Goal: Find specific page/section: Find specific page/section

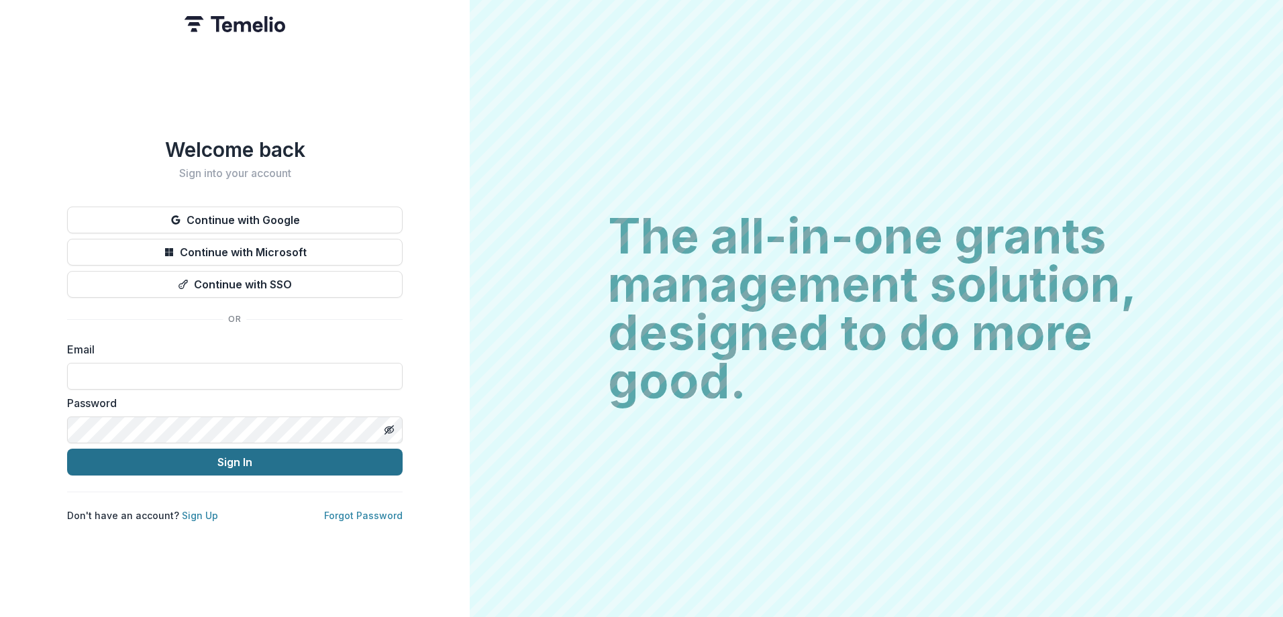
type input "**********"
click at [223, 449] on button "Sign In" at bounding box center [235, 462] width 336 height 27
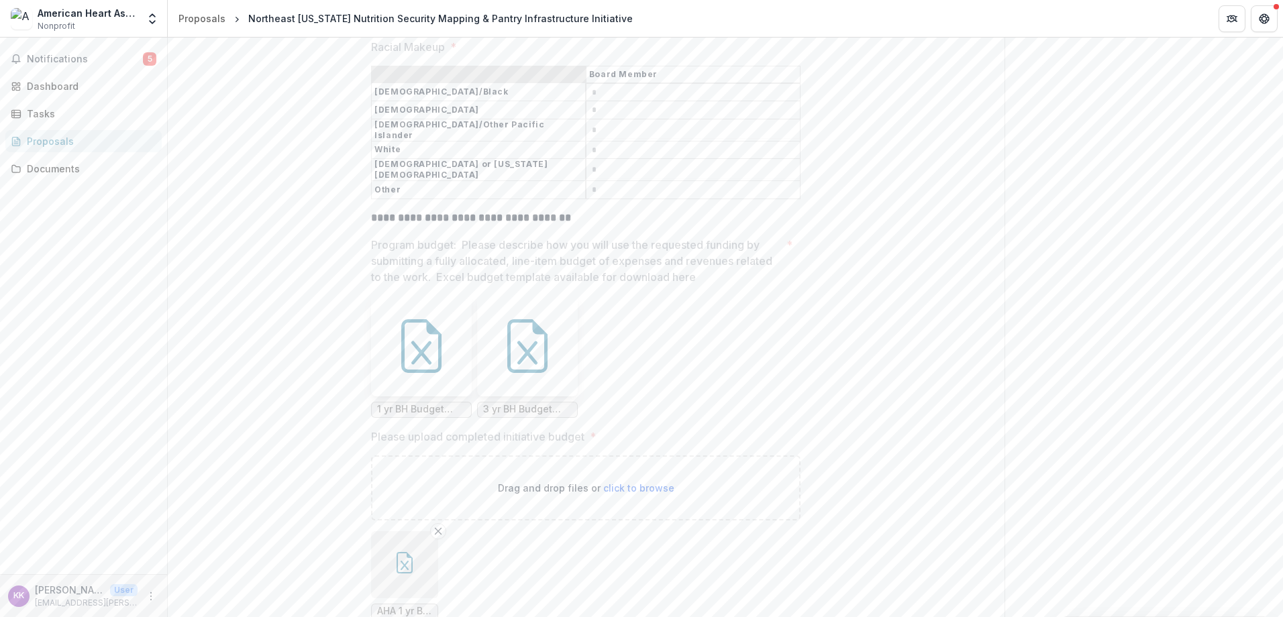
scroll to position [7383, 0]
click at [412, 374] on icon at bounding box center [422, 347] width 54 height 54
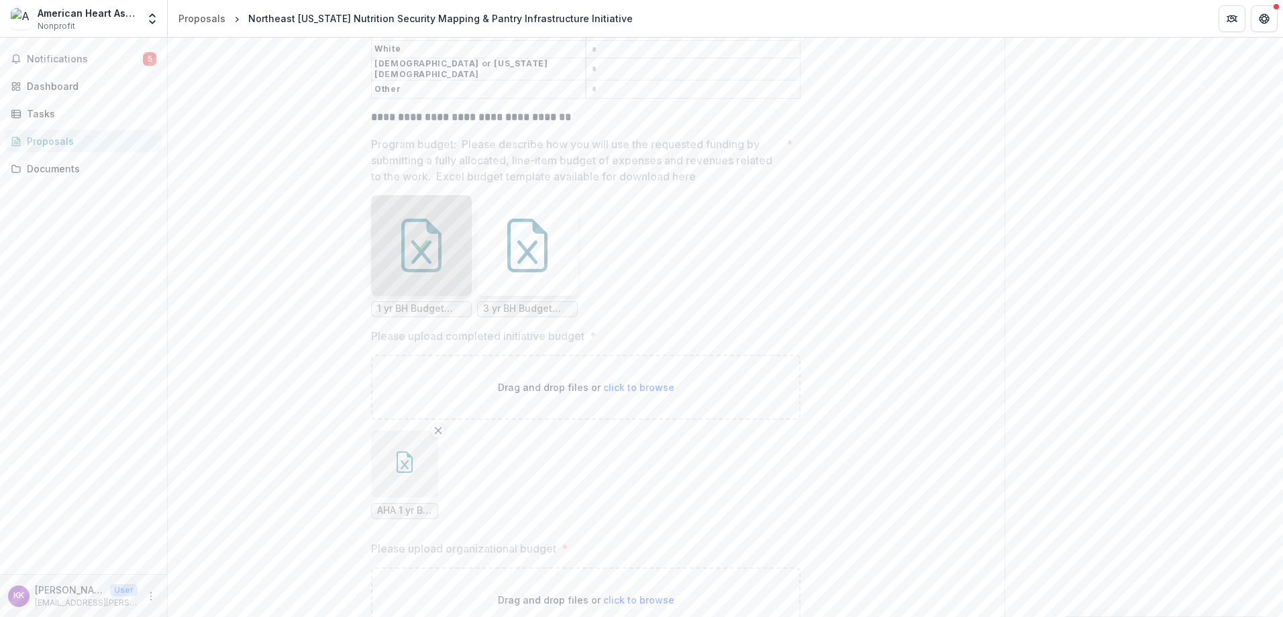
scroll to position [7718, 0]
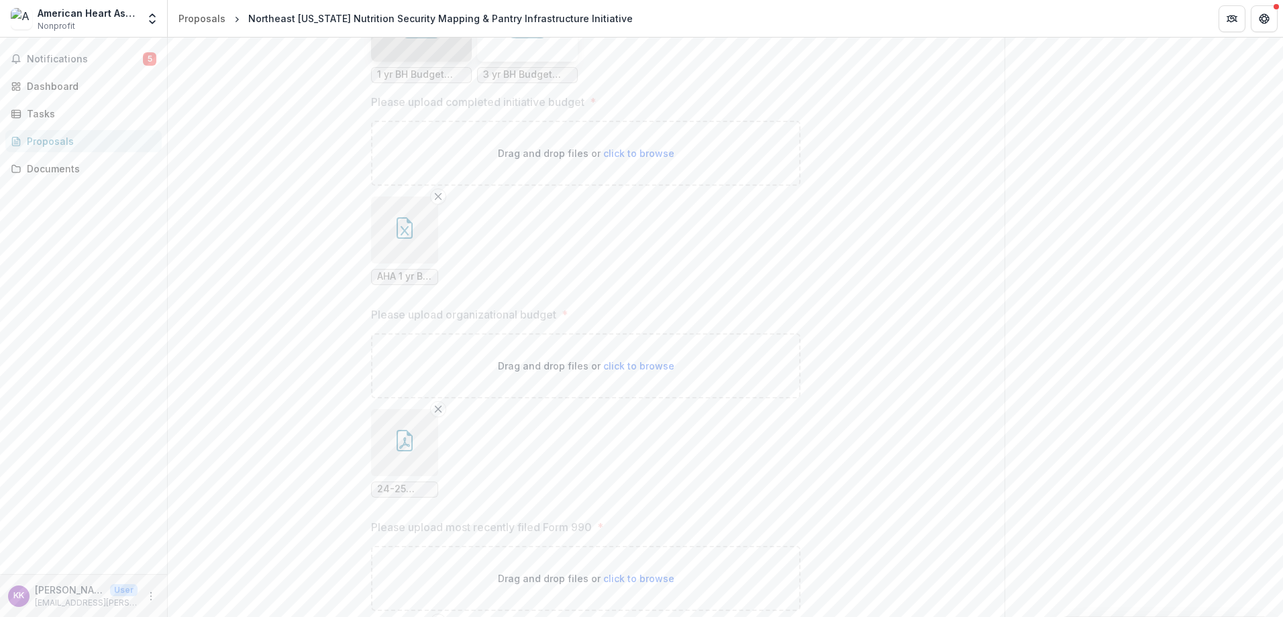
click at [403, 264] on button "button" at bounding box center [404, 230] width 67 height 67
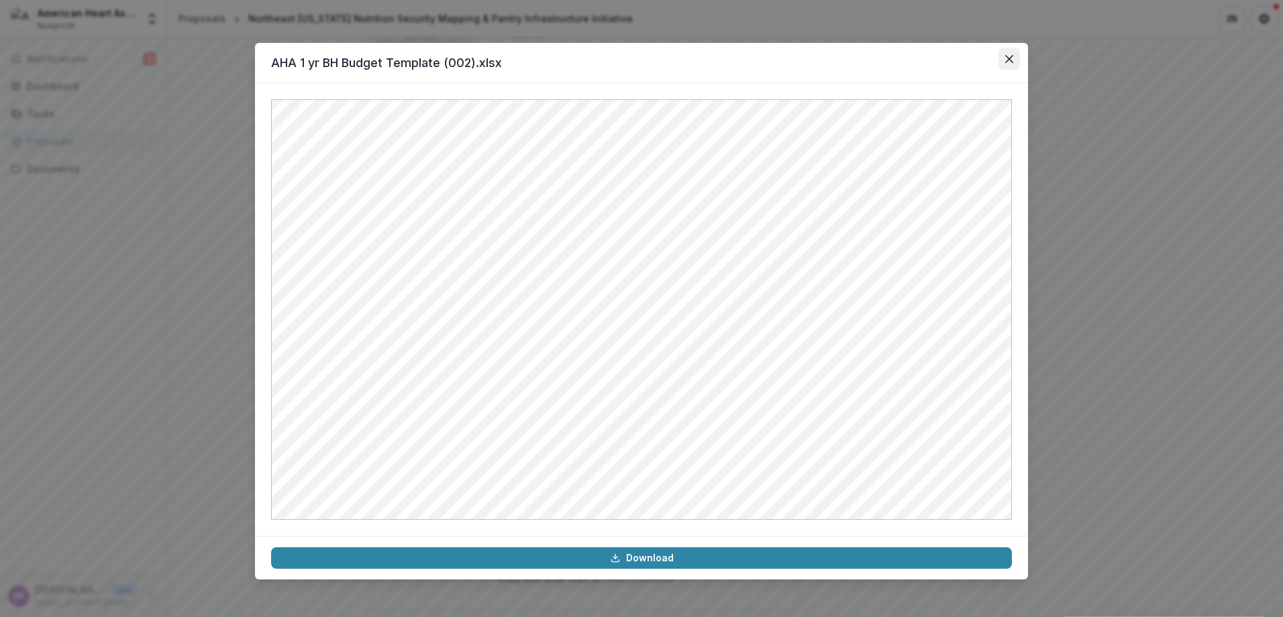
click at [1006, 53] on button "Close" at bounding box center [1009, 58] width 21 height 21
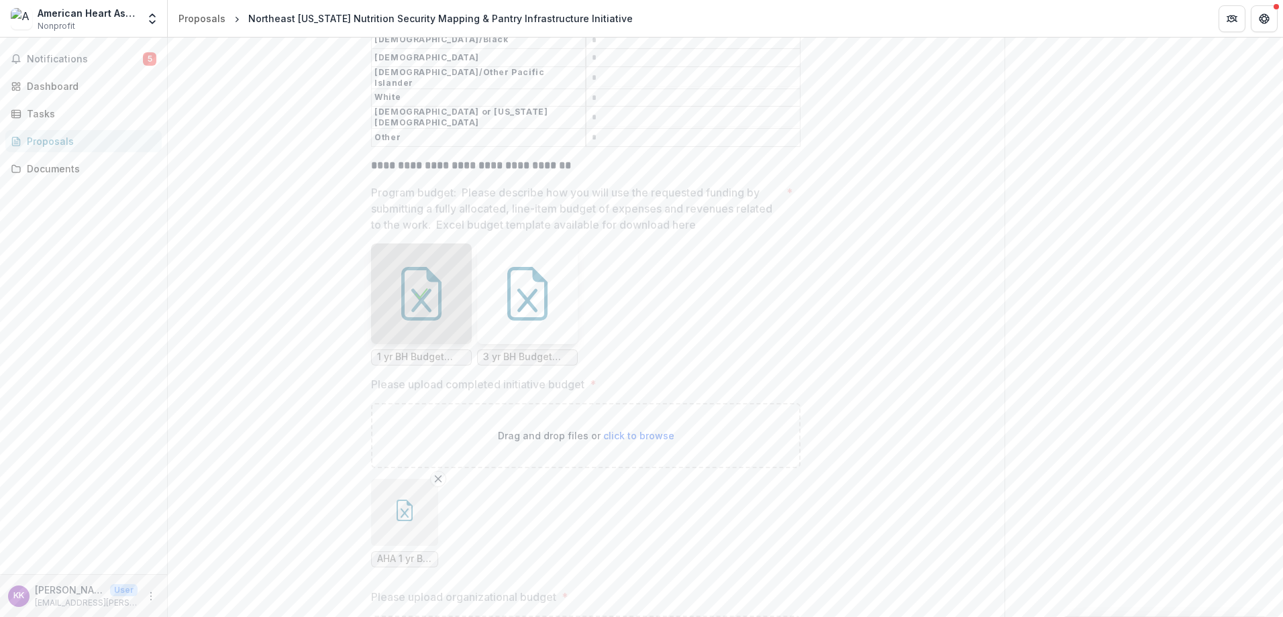
scroll to position [7435, 0]
click at [115, 170] on div "Documents" at bounding box center [89, 169] width 124 height 14
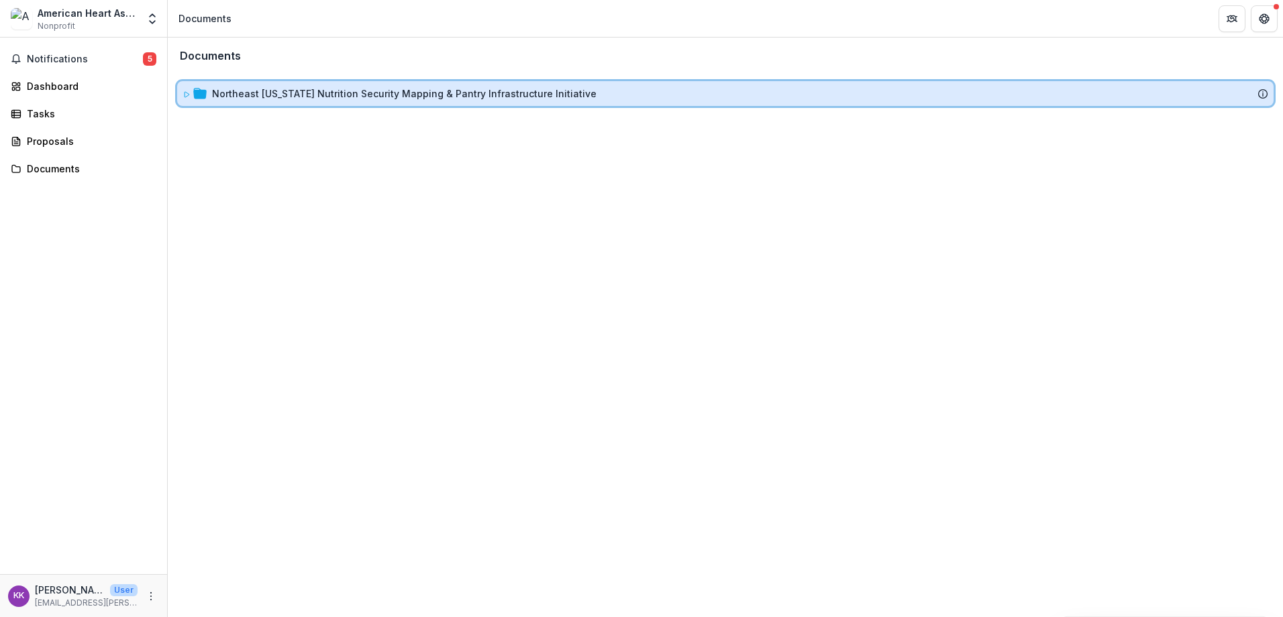
click at [186, 94] on icon at bounding box center [187, 95] width 8 height 8
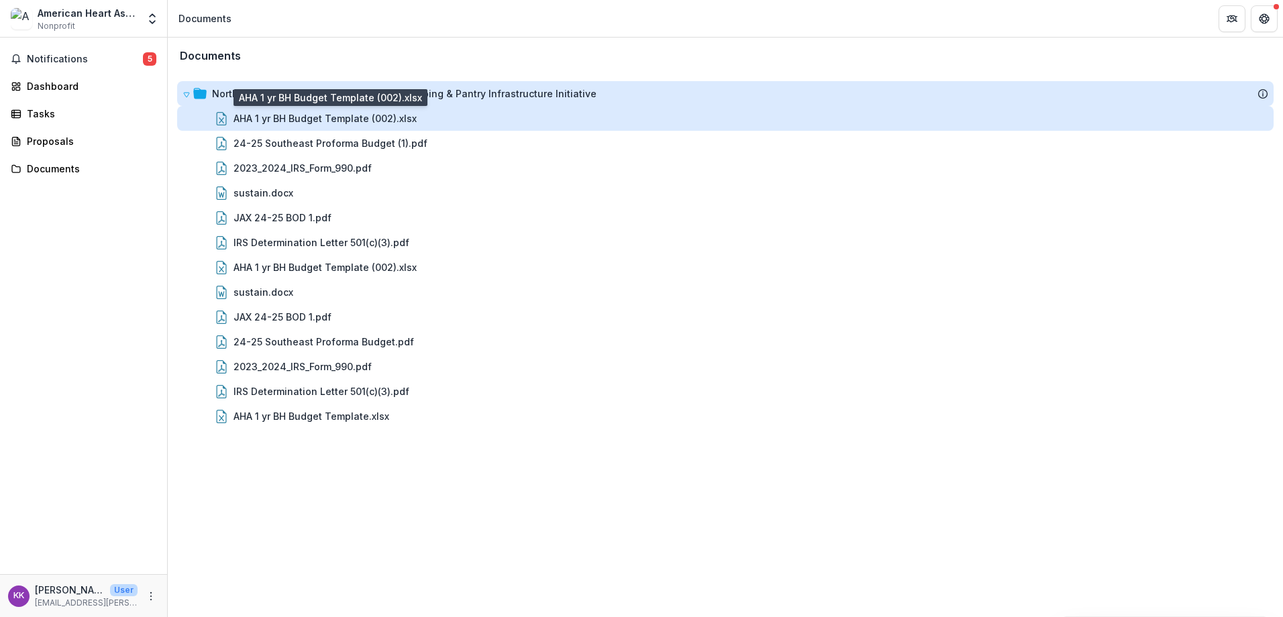
click at [317, 125] on div "AHA 1 yr BH Budget Template (002).xlsx" at bounding box center [325, 118] width 183 height 14
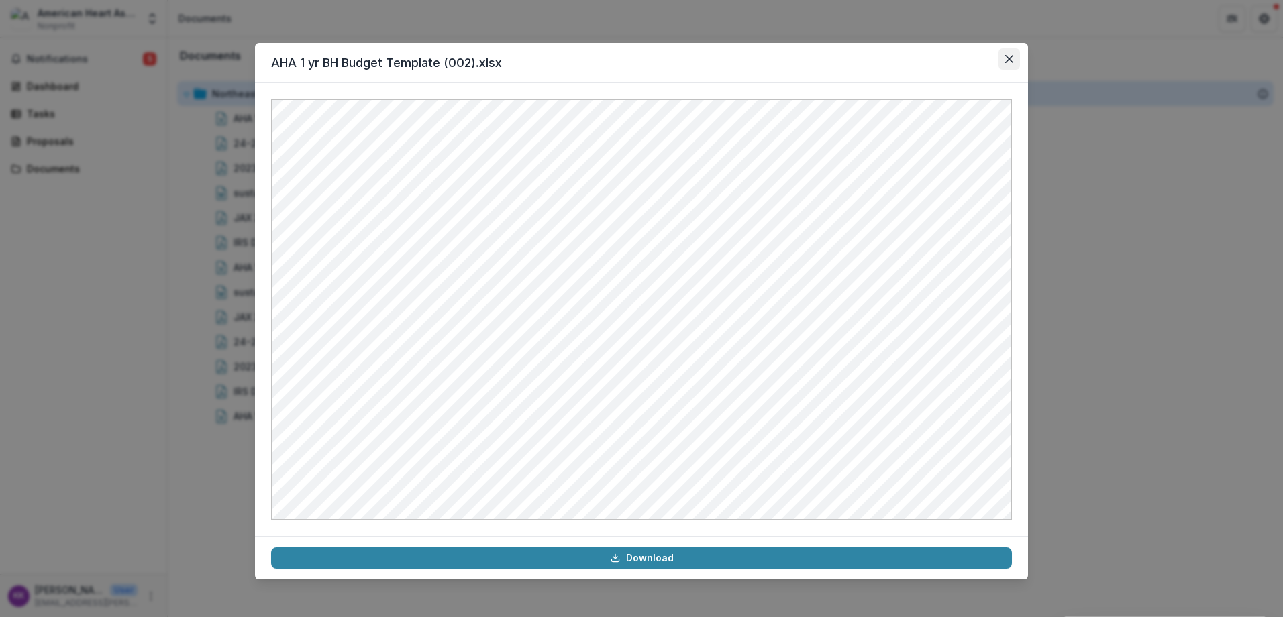
click at [1014, 53] on button "Close" at bounding box center [1009, 58] width 21 height 21
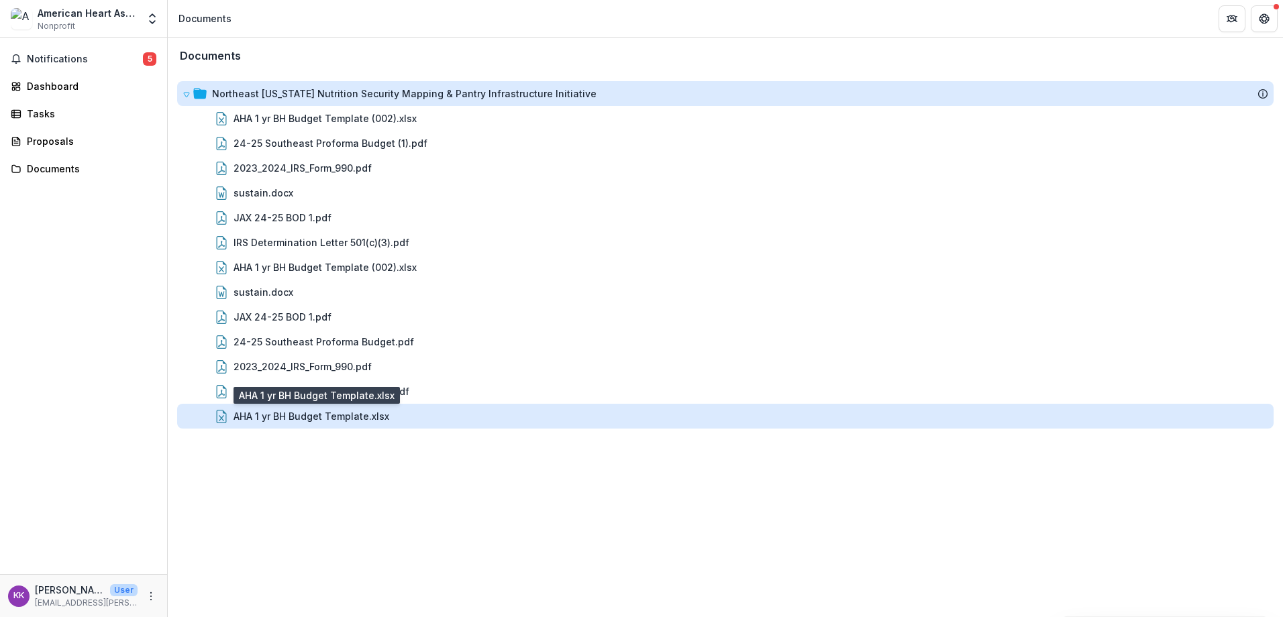
click at [324, 417] on div "AHA 1 yr BH Budget Template.xlsx" at bounding box center [312, 416] width 156 height 14
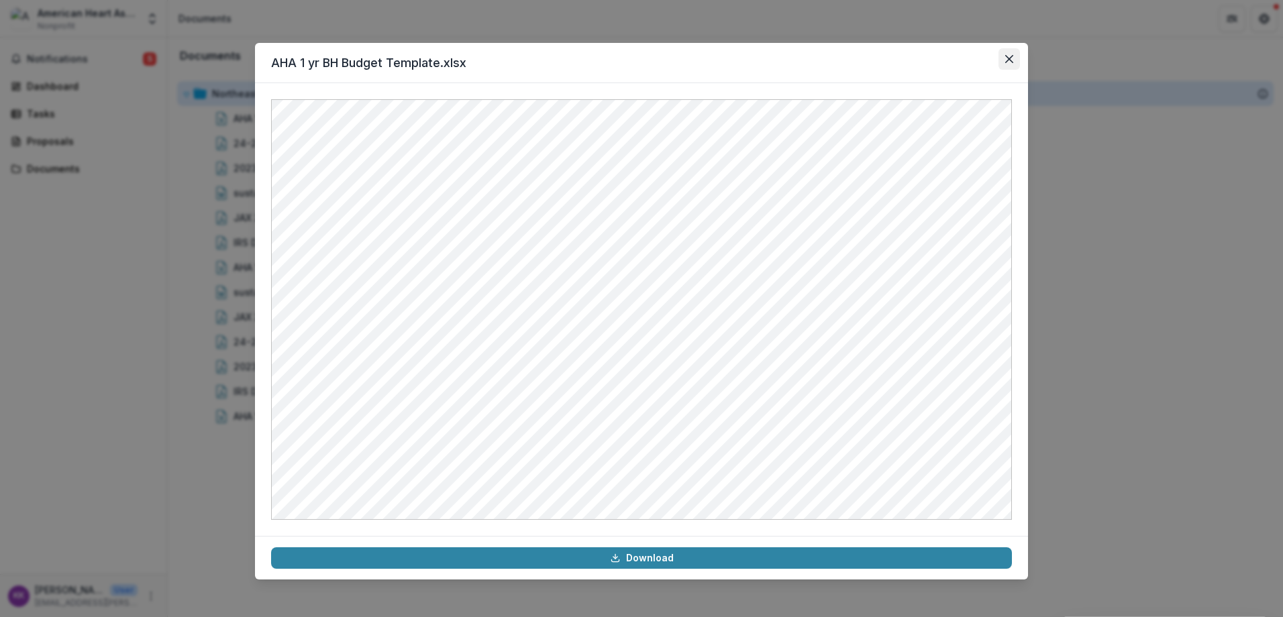
click at [1013, 64] on button "Close" at bounding box center [1009, 58] width 21 height 21
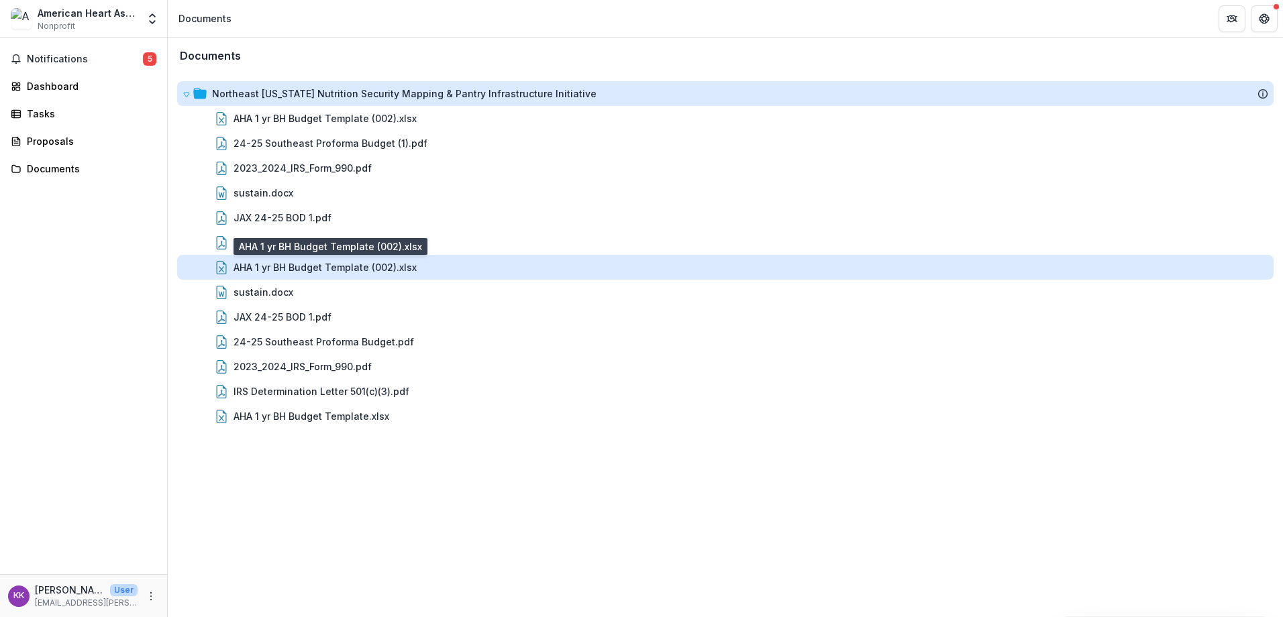
click at [330, 270] on div "AHA 1 yr BH Budget Template (002).xlsx" at bounding box center [325, 267] width 183 height 14
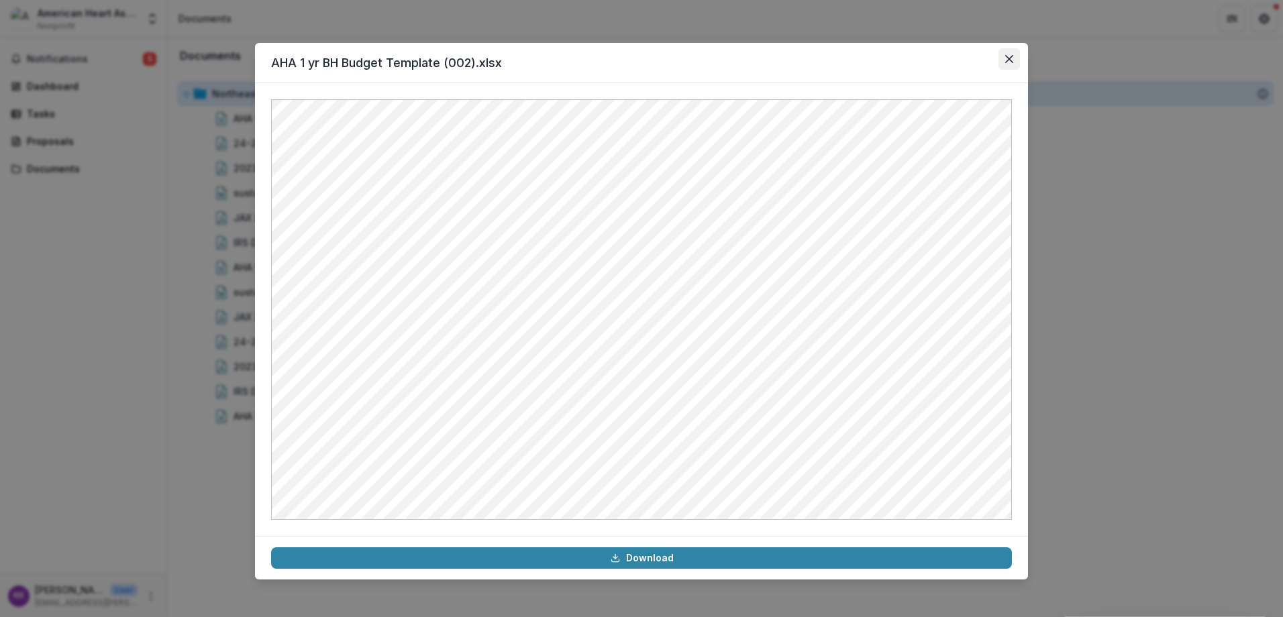
click at [1014, 60] on button "Close" at bounding box center [1009, 58] width 21 height 21
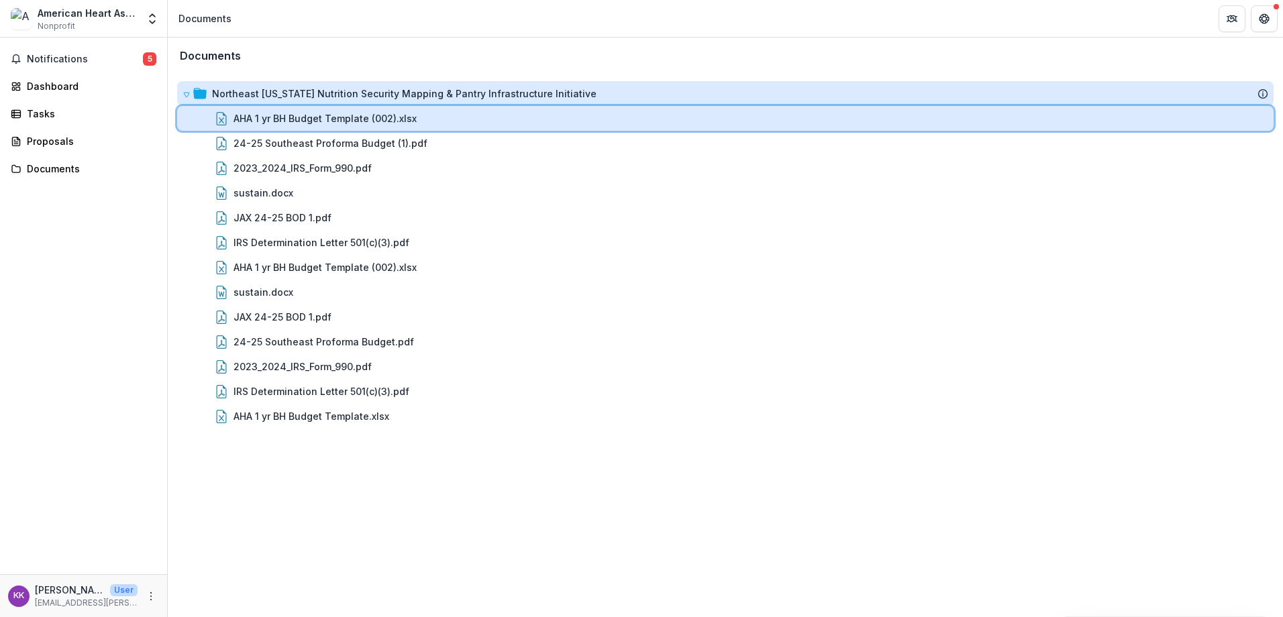
click at [328, 109] on div "AHA 1 yr BH Budget Template (002).xlsx" at bounding box center [725, 118] width 1097 height 25
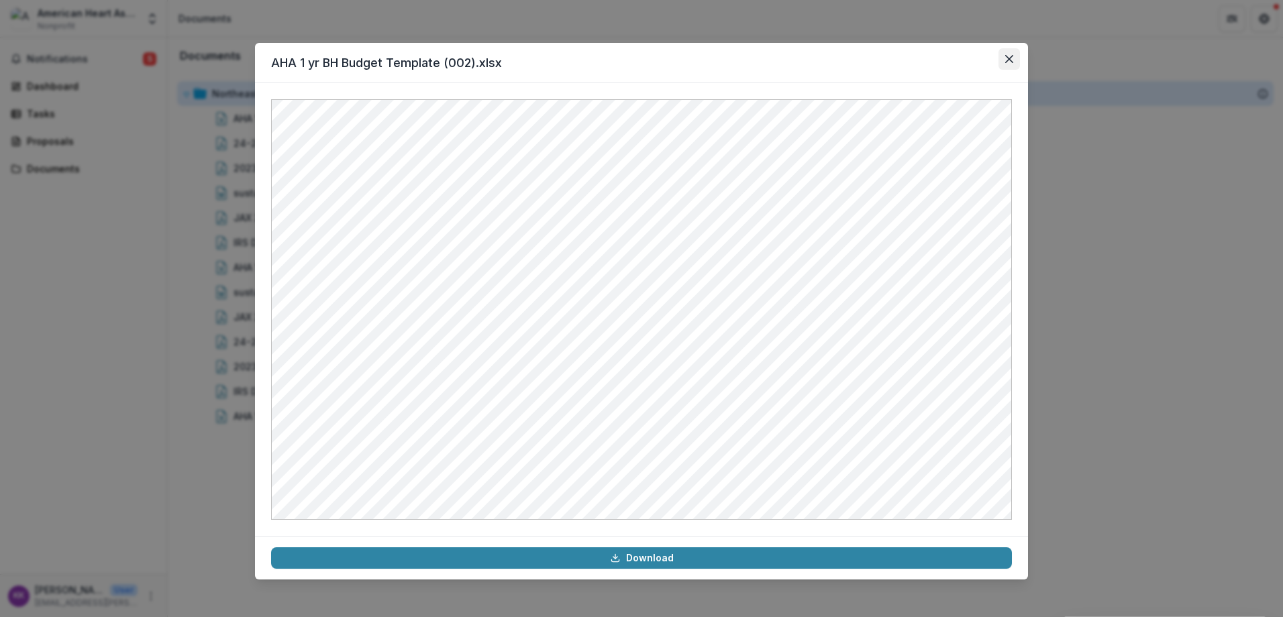
click at [1019, 58] on button "Close" at bounding box center [1009, 58] width 21 height 21
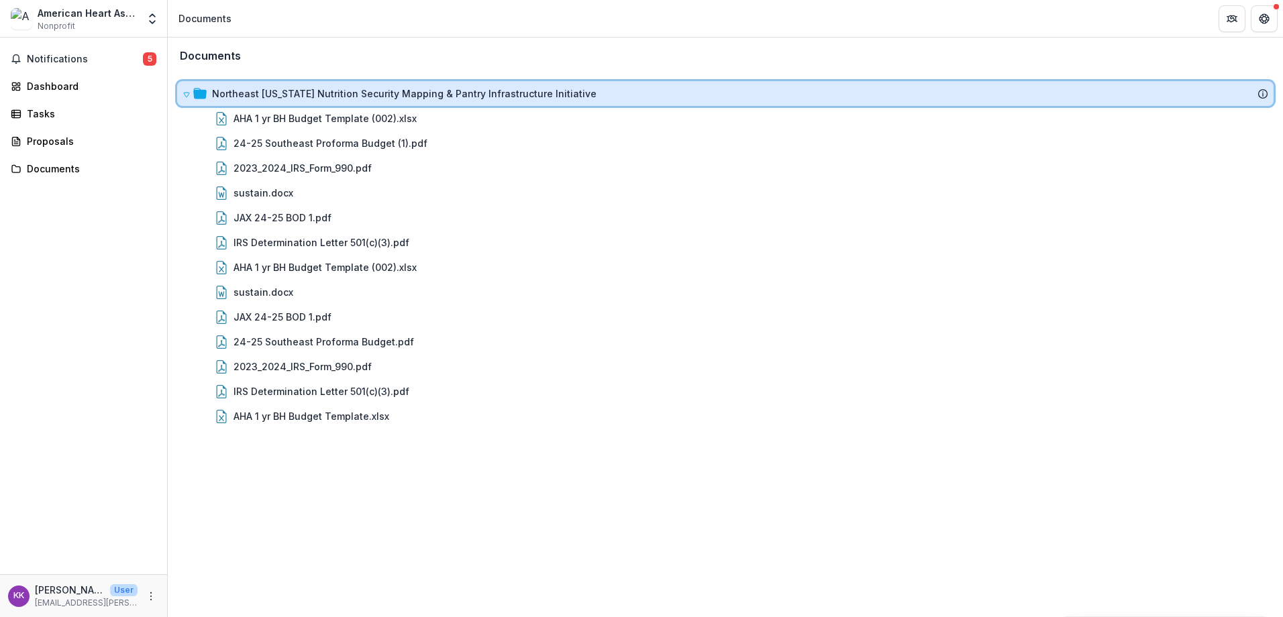
click at [189, 93] on icon at bounding box center [186, 95] width 5 height 5
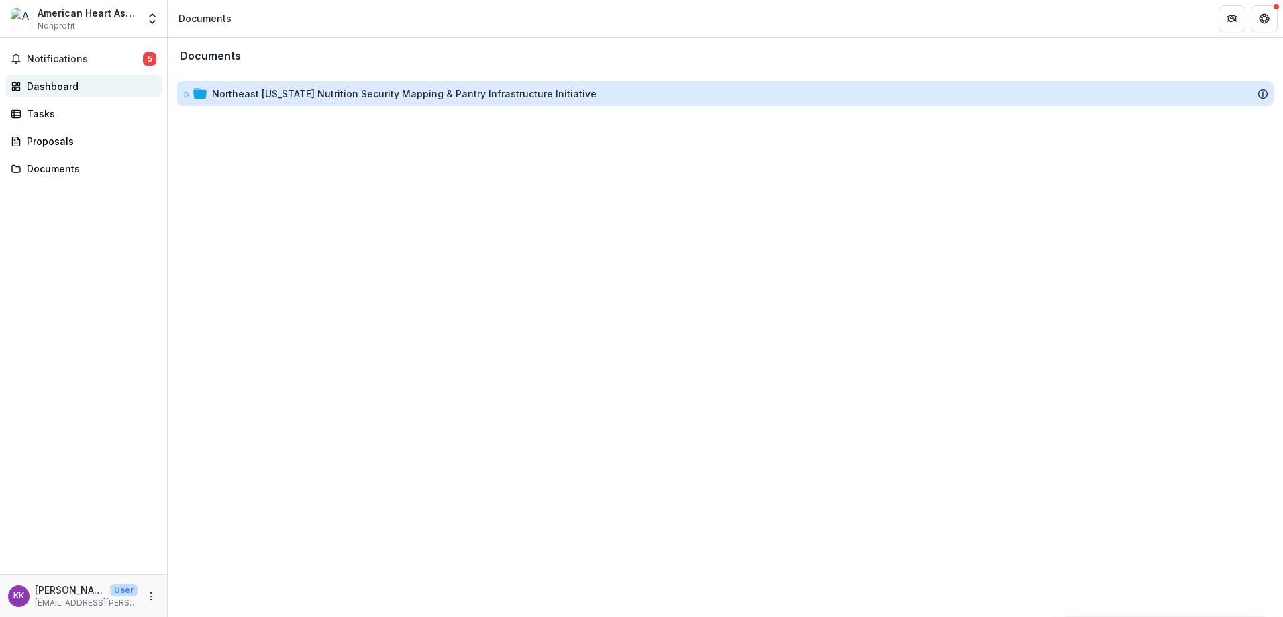
click at [65, 83] on div "Dashboard" at bounding box center [89, 86] width 124 height 14
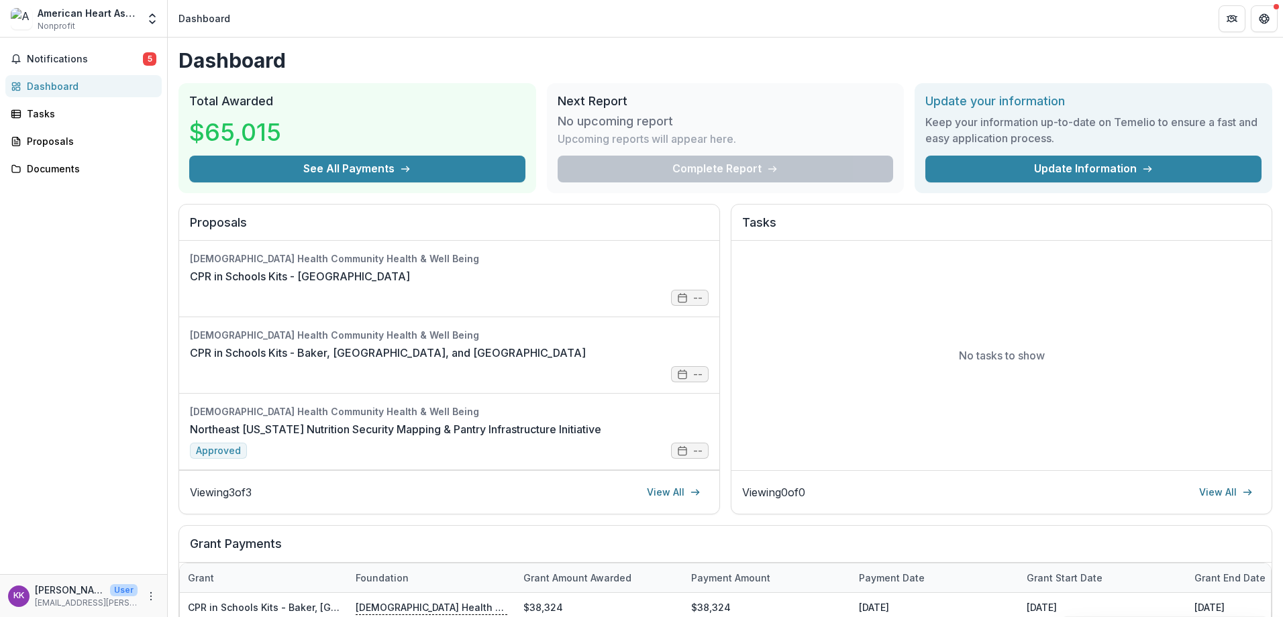
click at [281, 130] on h3 "$65,015" at bounding box center [239, 132] width 101 height 36
drag, startPoint x: 293, startPoint y: 132, endPoint x: 180, endPoint y: 129, distance: 113.5
click at [180, 129] on div "Total Awarded $65,015 See All Payments" at bounding box center [358, 138] width 358 height 110
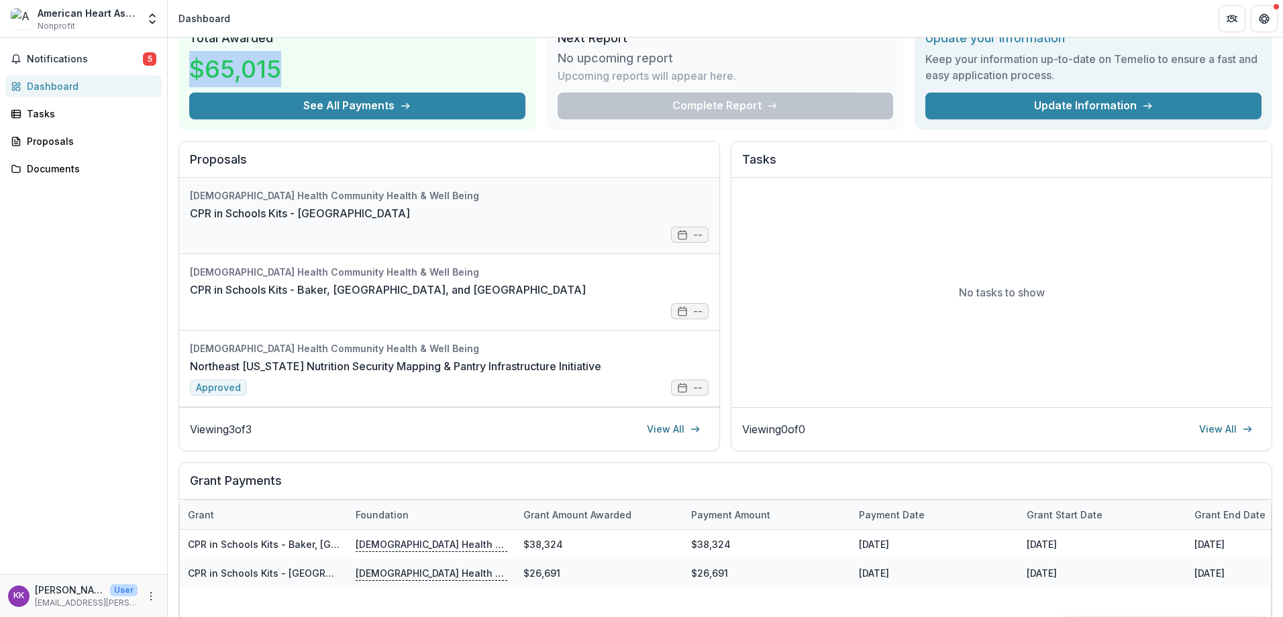
scroll to position [67, 0]
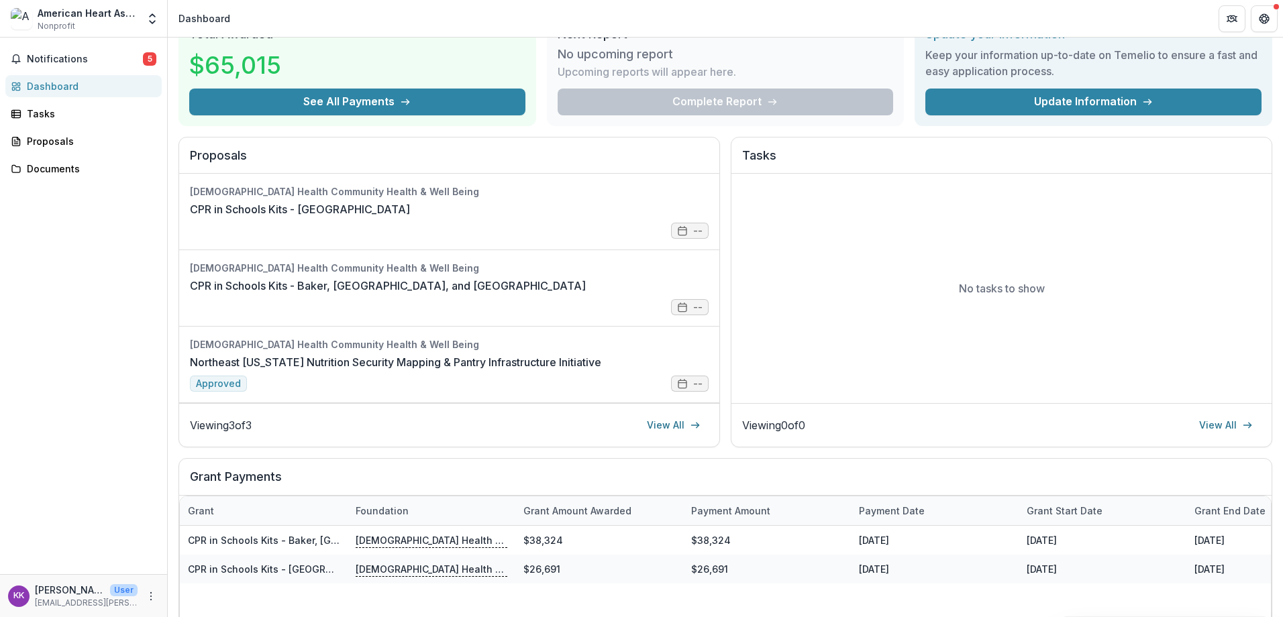
click at [137, 302] on div "Notifications 5 Dashboard Tasks Proposals Documents" at bounding box center [83, 306] width 167 height 537
click at [106, 118] on div "Tasks" at bounding box center [89, 114] width 124 height 14
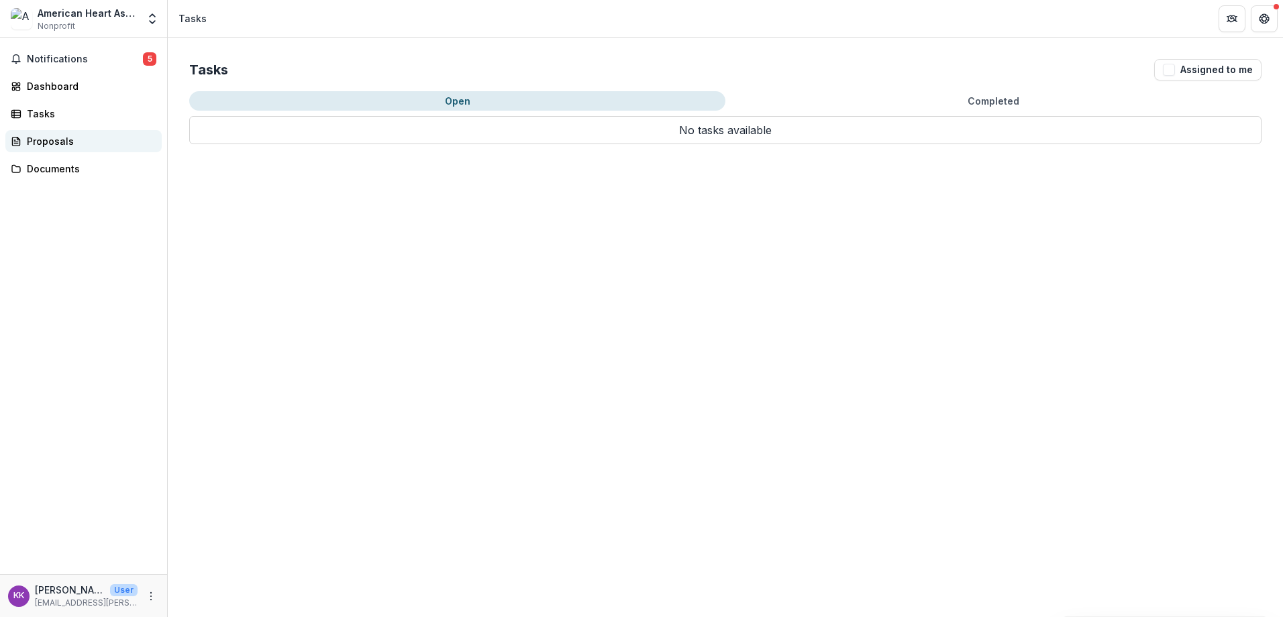
click at [95, 140] on div "Proposals" at bounding box center [89, 141] width 124 height 14
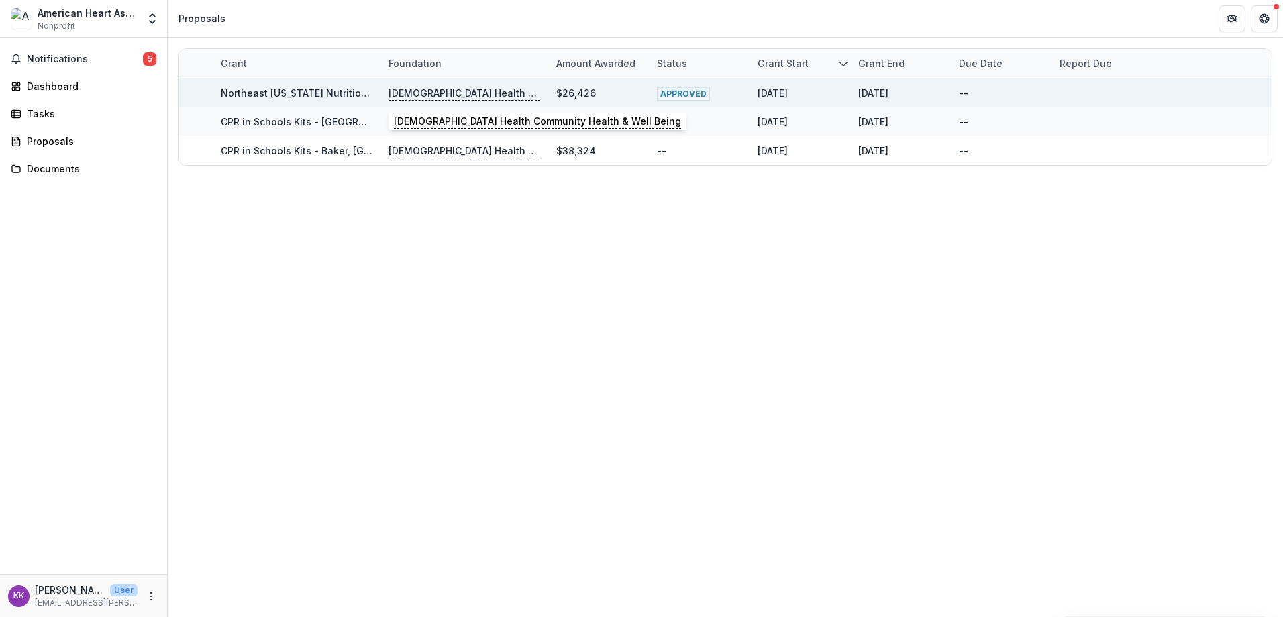
click at [454, 89] on p "[DEMOGRAPHIC_DATA] Health Community Health & Well Being" at bounding box center [465, 93] width 152 height 15
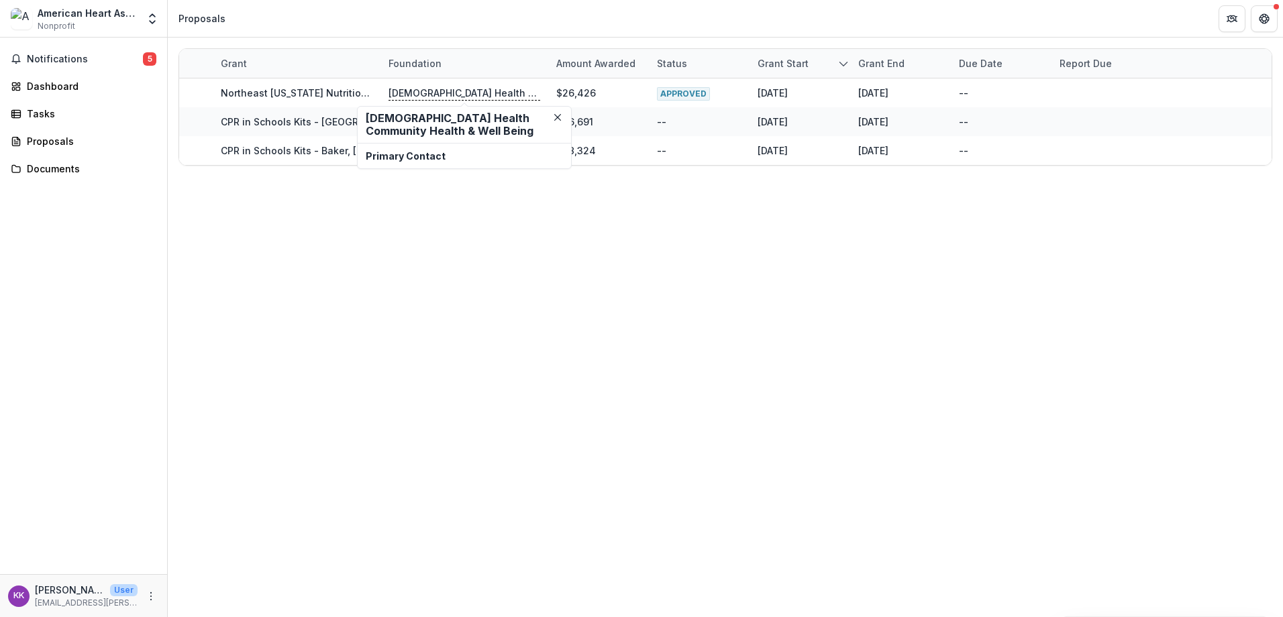
click at [404, 116] on h2 "[DEMOGRAPHIC_DATA] Health Community Health & Well Being" at bounding box center [464, 125] width 197 height 26
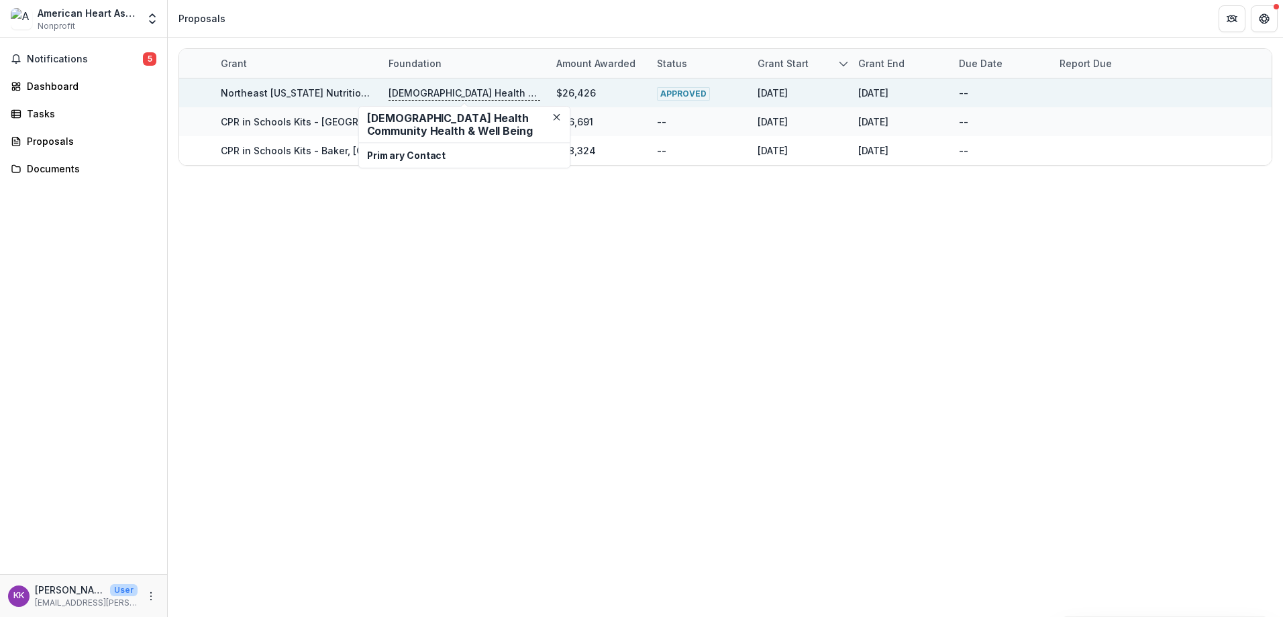
click at [422, 93] on p "[DEMOGRAPHIC_DATA] Health Community Health & Well Being" at bounding box center [465, 93] width 152 height 15
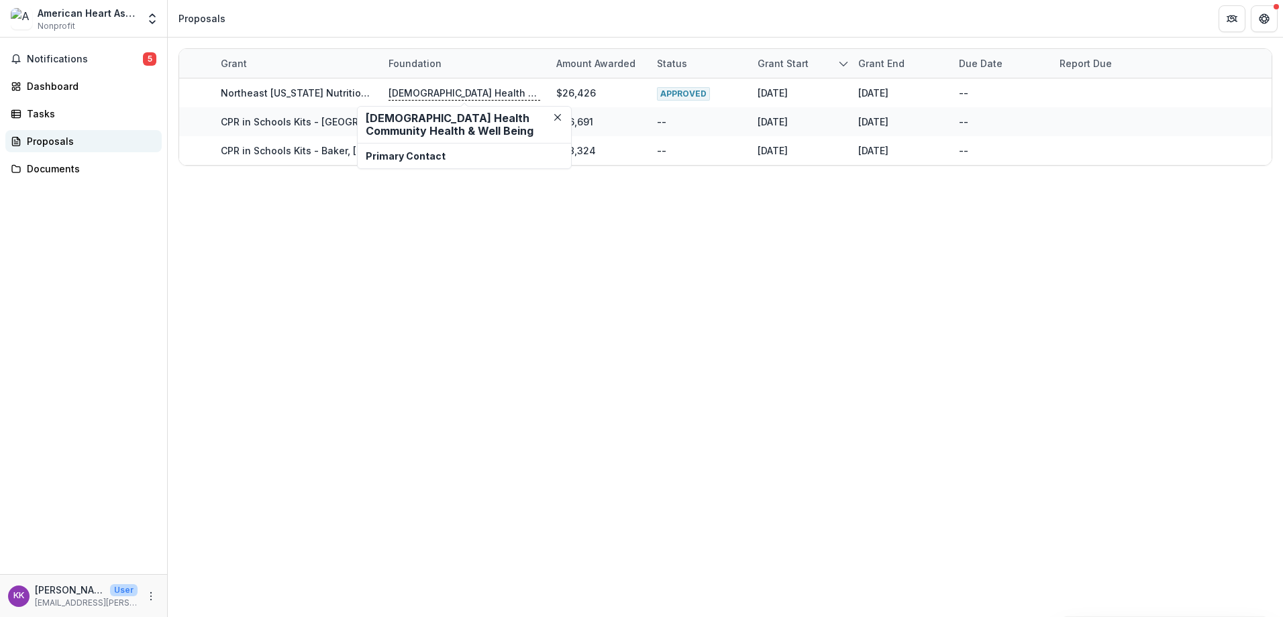
click at [96, 150] on link "Proposals" at bounding box center [83, 141] width 156 height 22
click at [106, 147] on div "Proposals" at bounding box center [89, 141] width 124 height 14
click at [60, 138] on div "Proposals" at bounding box center [89, 141] width 124 height 14
click at [77, 138] on div "Proposals" at bounding box center [89, 141] width 124 height 14
click at [66, 149] on link "Proposals" at bounding box center [83, 141] width 156 height 22
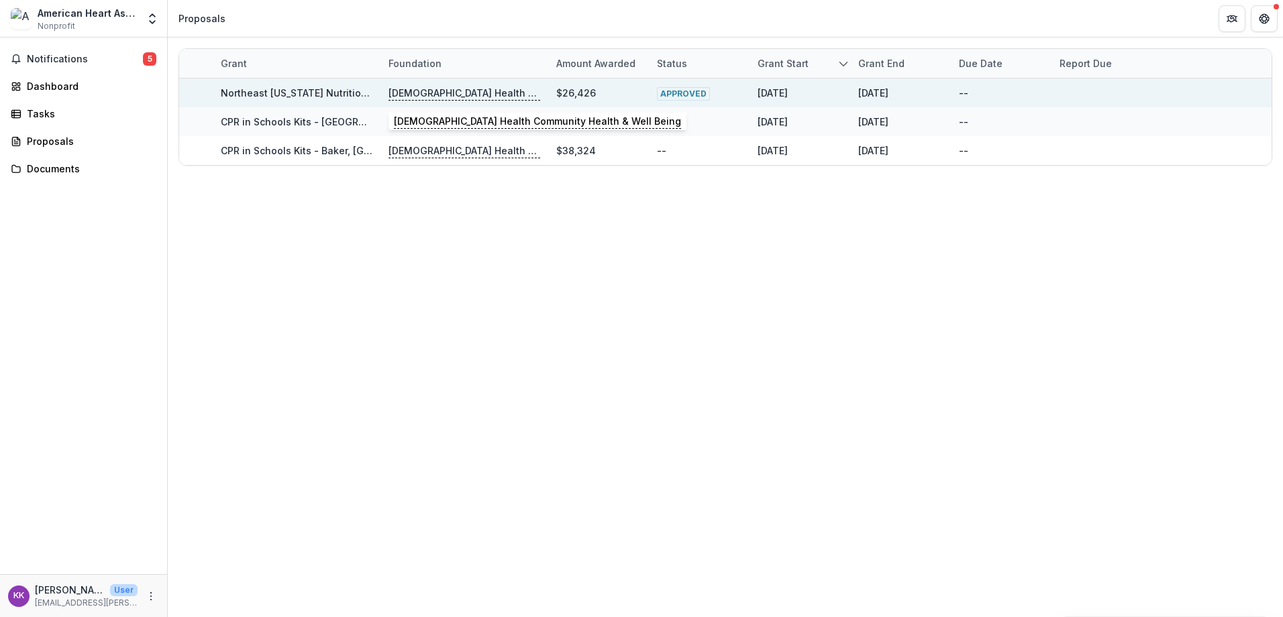
click at [481, 97] on p "[DEMOGRAPHIC_DATA] Health Community Health & Well Being" at bounding box center [465, 93] width 152 height 15
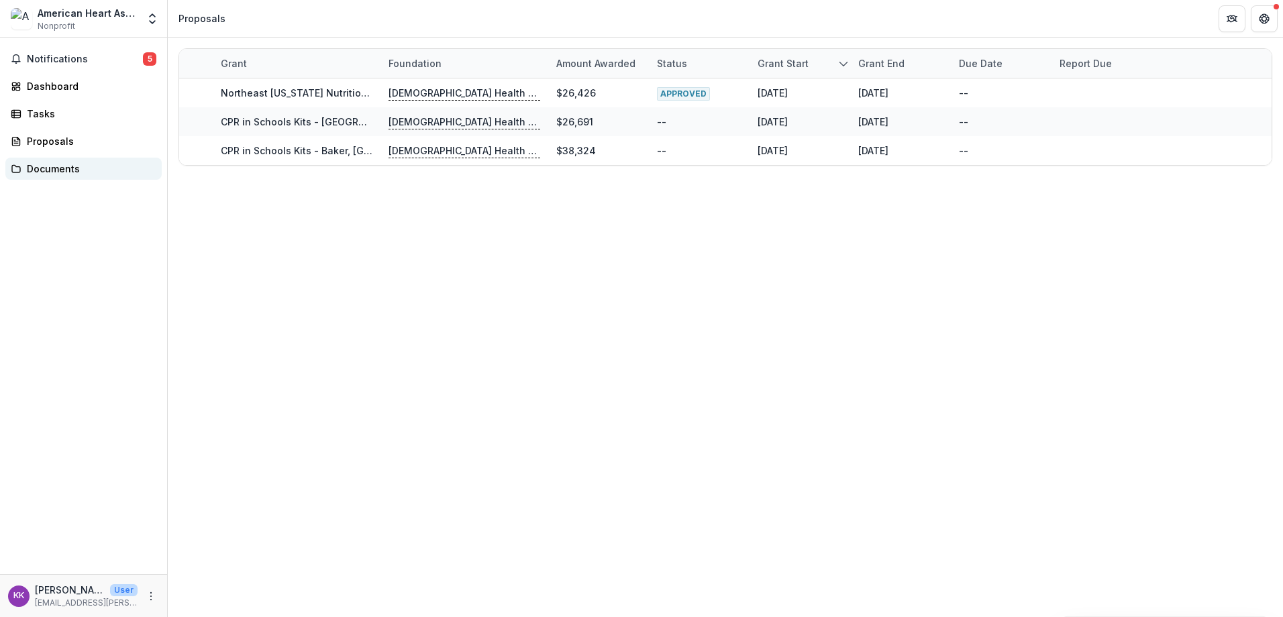
click at [62, 162] on div "Documents" at bounding box center [89, 169] width 124 height 14
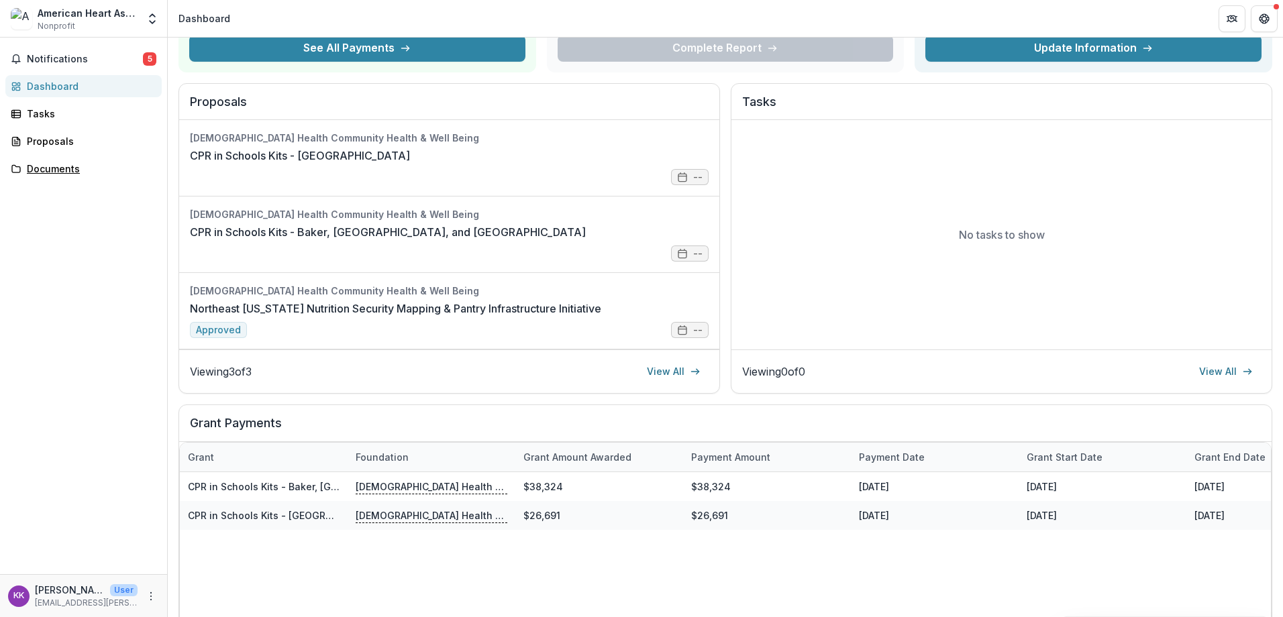
scroll to position [264, 0]
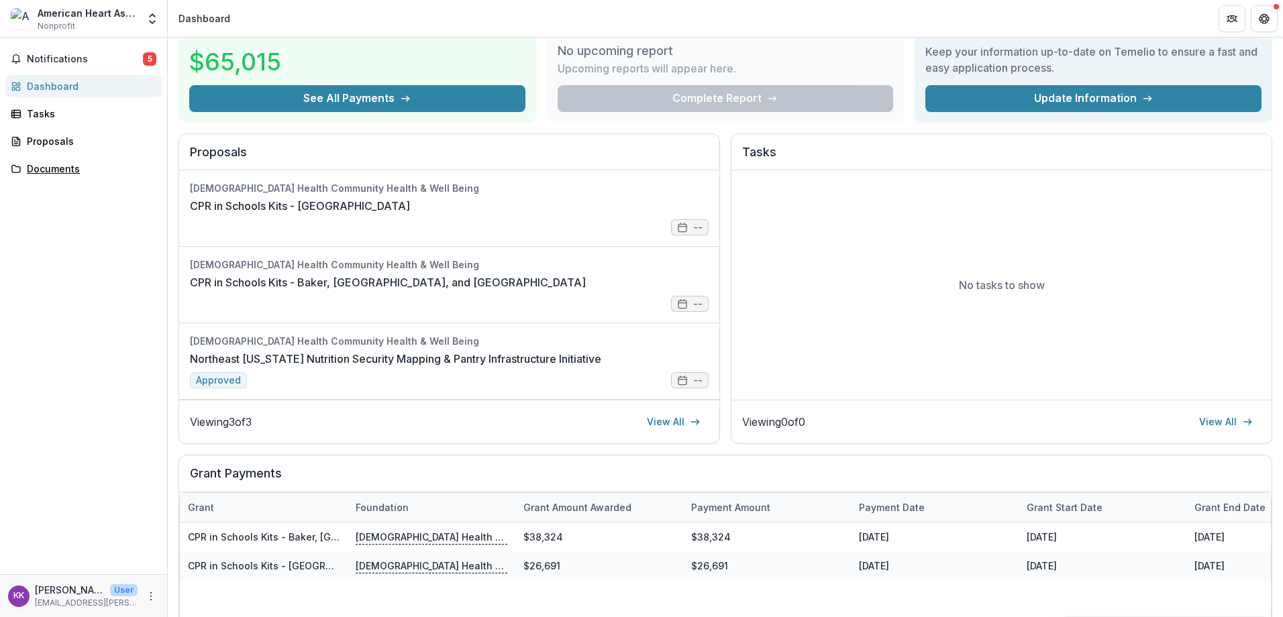
scroll to position [264, 0]
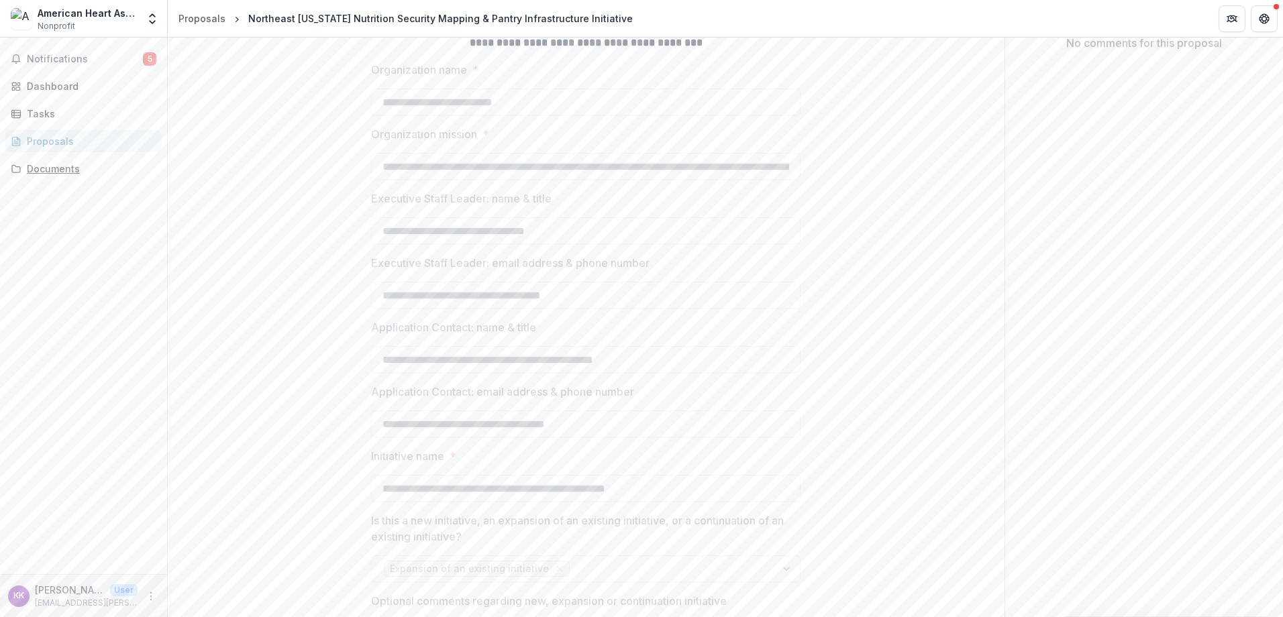
scroll to position [67, 0]
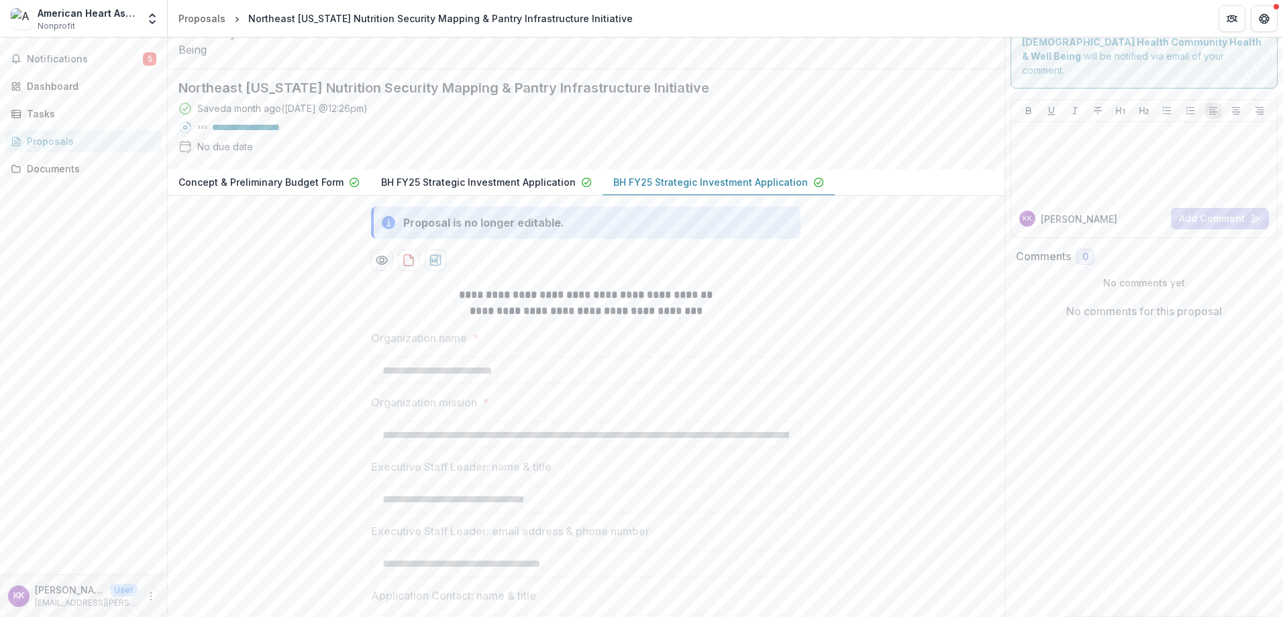
click at [471, 189] on p "BH FY25 Strategic Investment Application" at bounding box center [478, 182] width 195 height 14
click at [699, 196] on button "BH FY25 Strategic Investment Application" at bounding box center [719, 183] width 232 height 26
click at [699, 189] on p "BH FY25 Strategic Investment Application" at bounding box center [710, 182] width 195 height 14
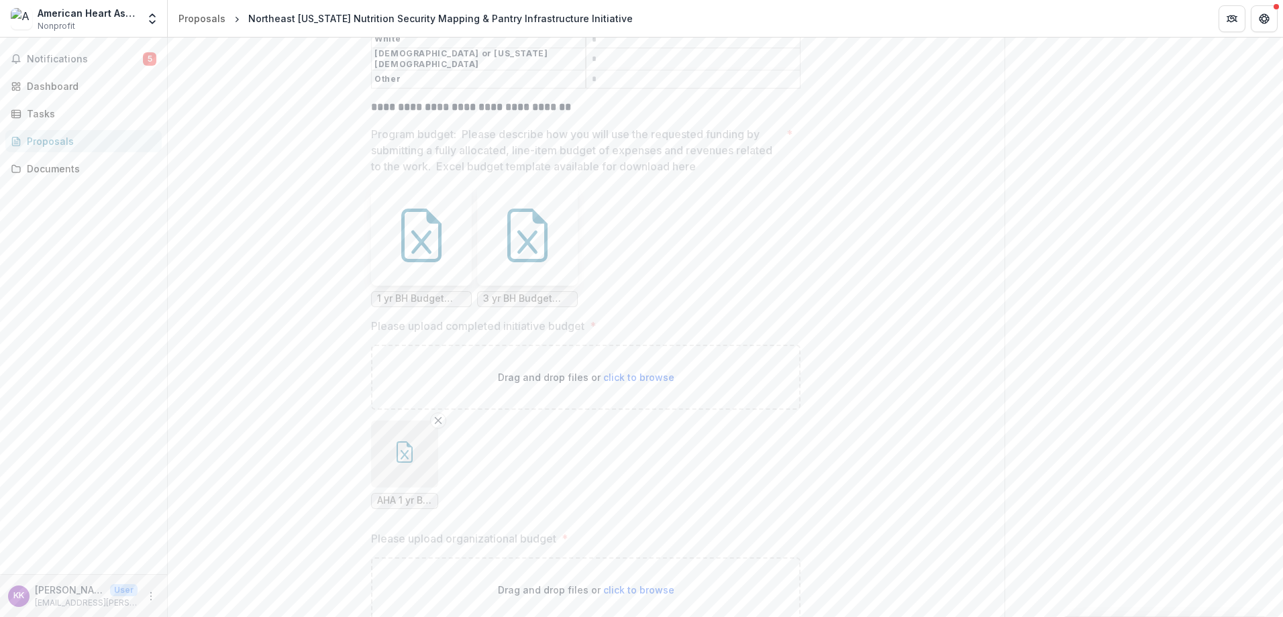
scroll to position [7584, 0]
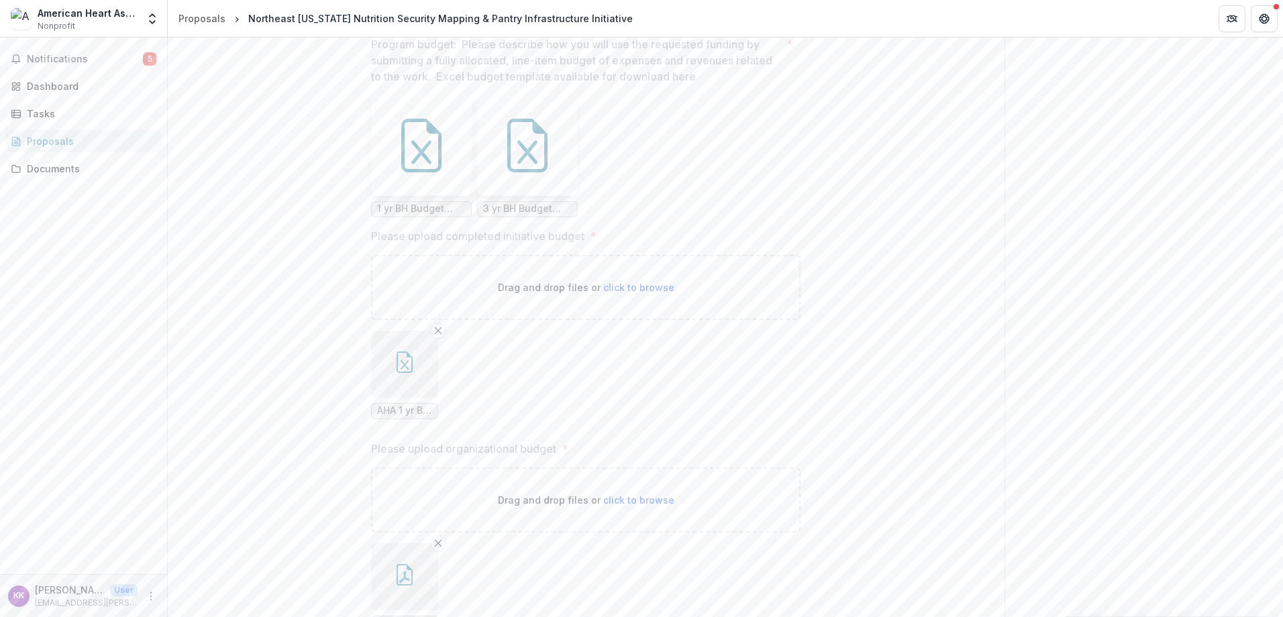
click at [403, 373] on icon "button" at bounding box center [404, 362] width 21 height 21
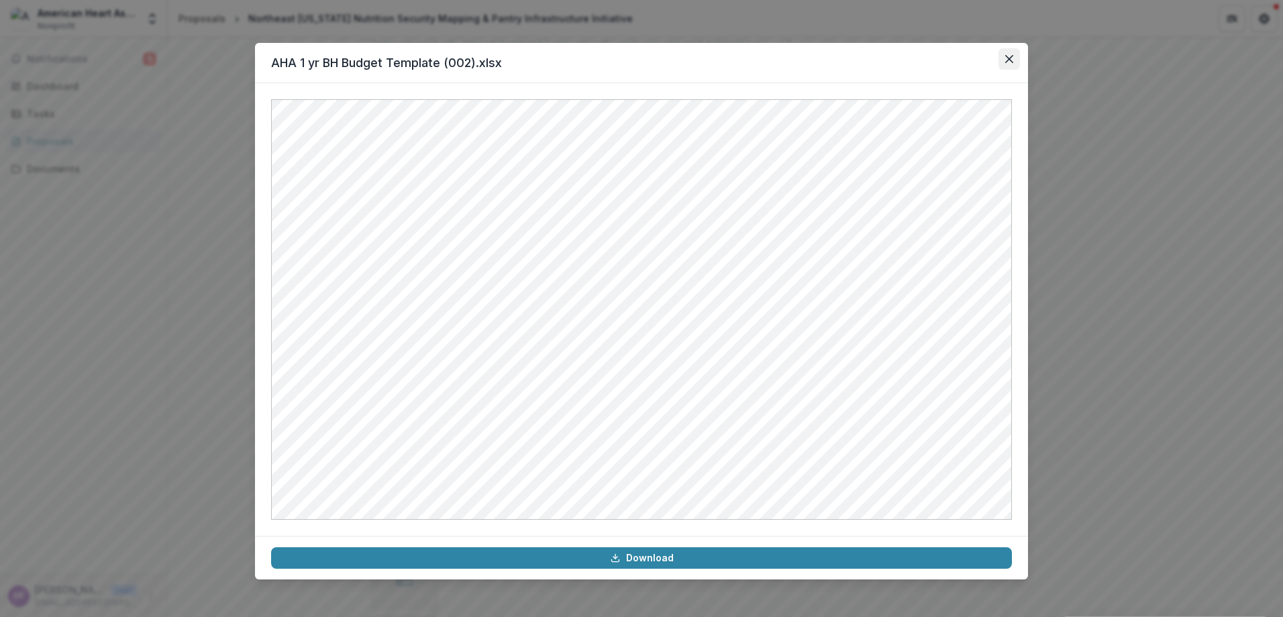
click at [1013, 64] on button "Close" at bounding box center [1009, 58] width 21 height 21
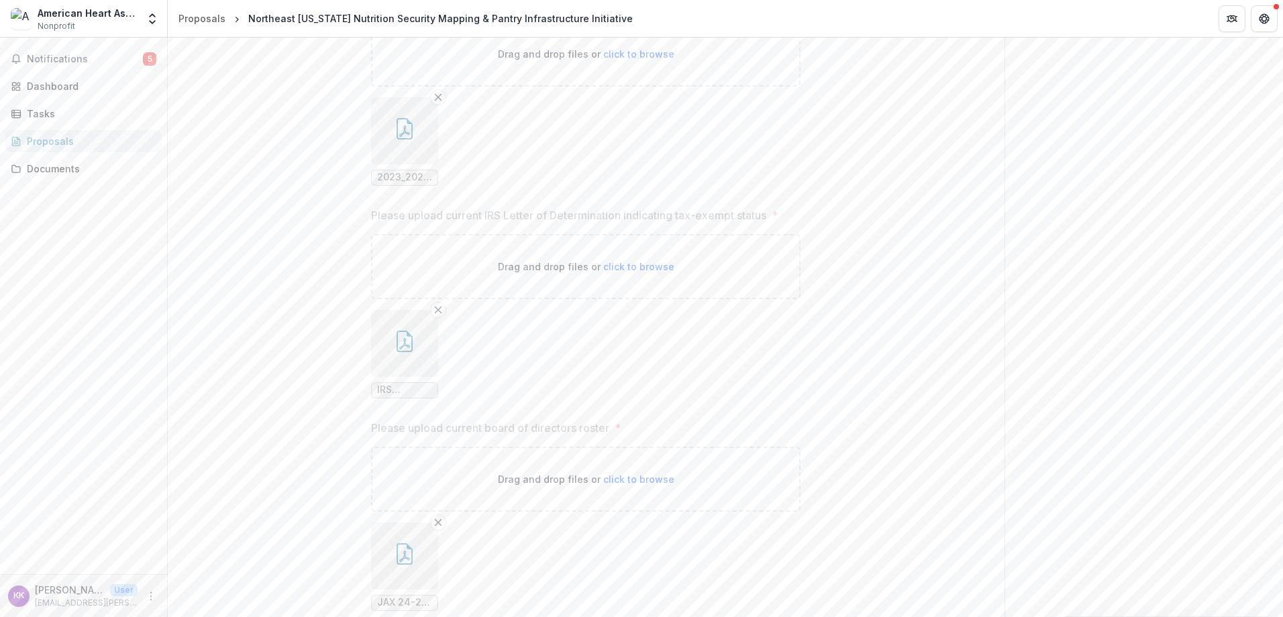
scroll to position [8255, 0]
